Goal: Task Accomplishment & Management: Use online tool/utility

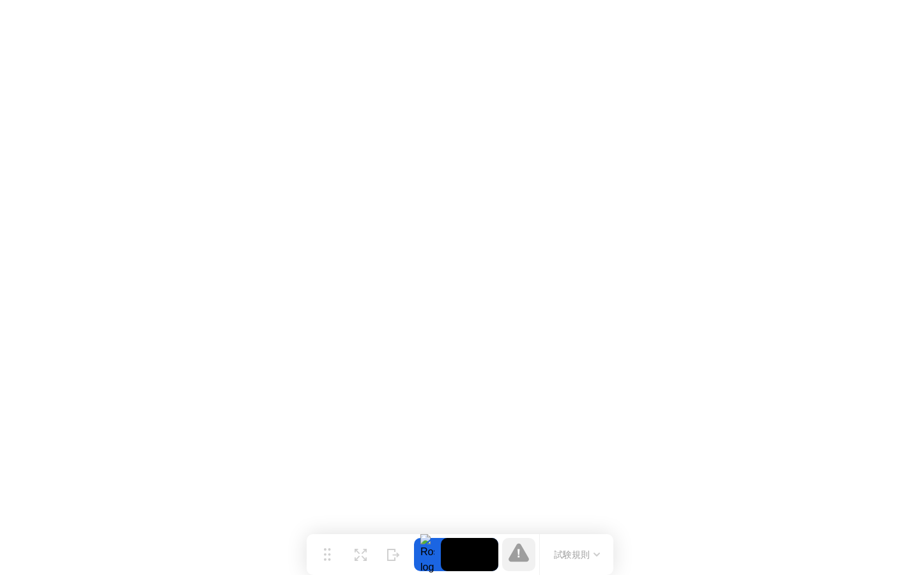
click at [591, 552] on button "試験規則" at bounding box center [577, 554] width 54 height 13
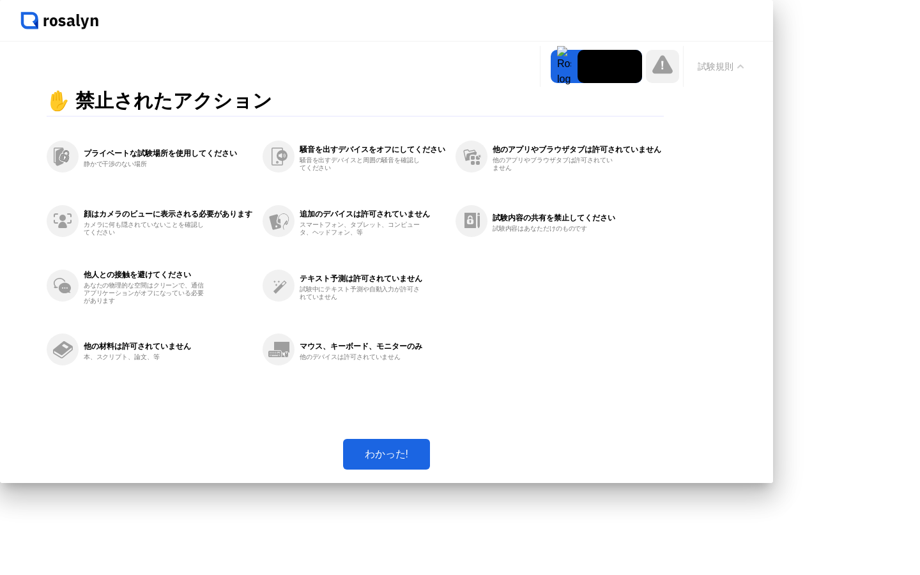
click at [430, 469] on button "わかった!" at bounding box center [386, 454] width 87 height 31
click at [0, 0] on button "拡大" at bounding box center [0, 0] width 0 height 0
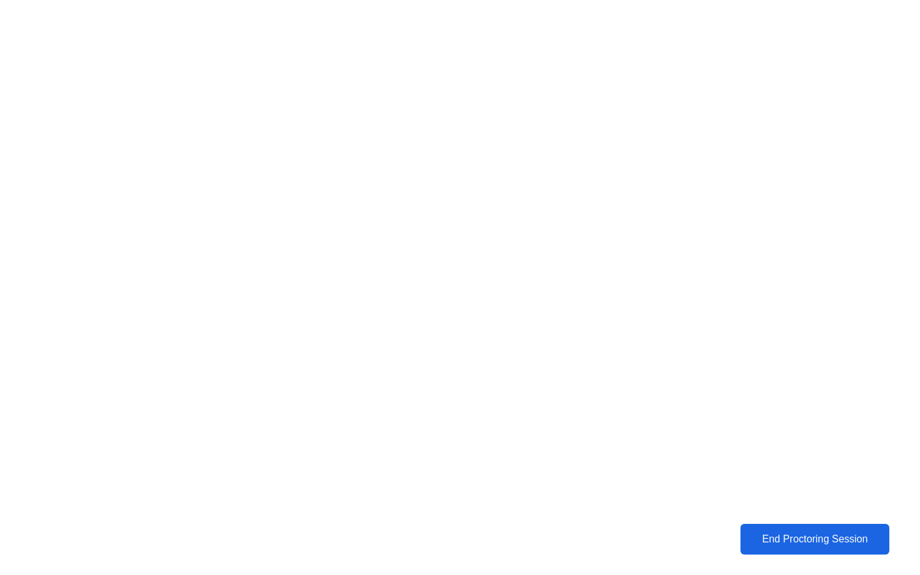
click at [808, 537] on div "End Proctoring Session" at bounding box center [815, 539] width 146 height 12
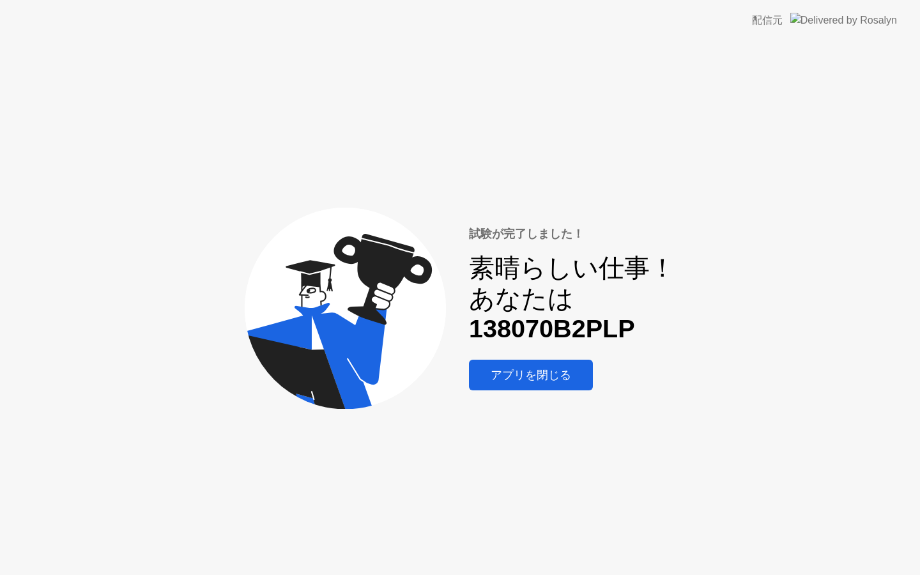
click at [558, 382] on div "アプリを閉じる" at bounding box center [531, 374] width 116 height 15
